Goal: Task Accomplishment & Management: Manage account settings

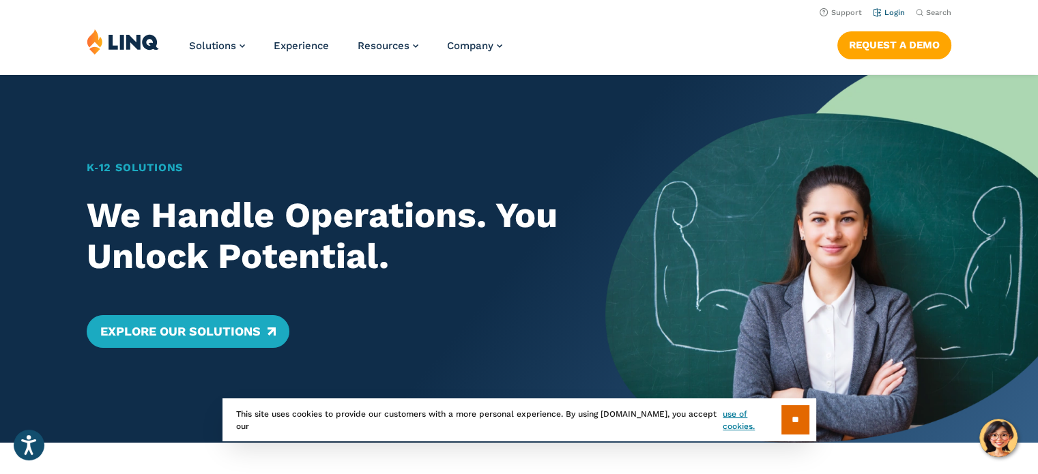
click at [896, 12] on link "Login" at bounding box center [888, 12] width 32 height 9
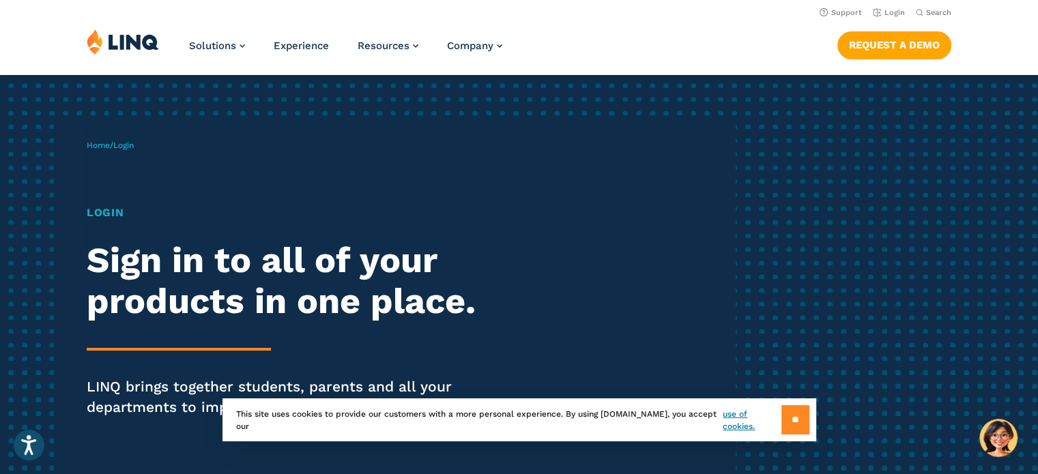
click at [789, 413] on input "**" at bounding box center [795, 419] width 28 height 29
